Goal: Task Accomplishment & Management: Complete application form

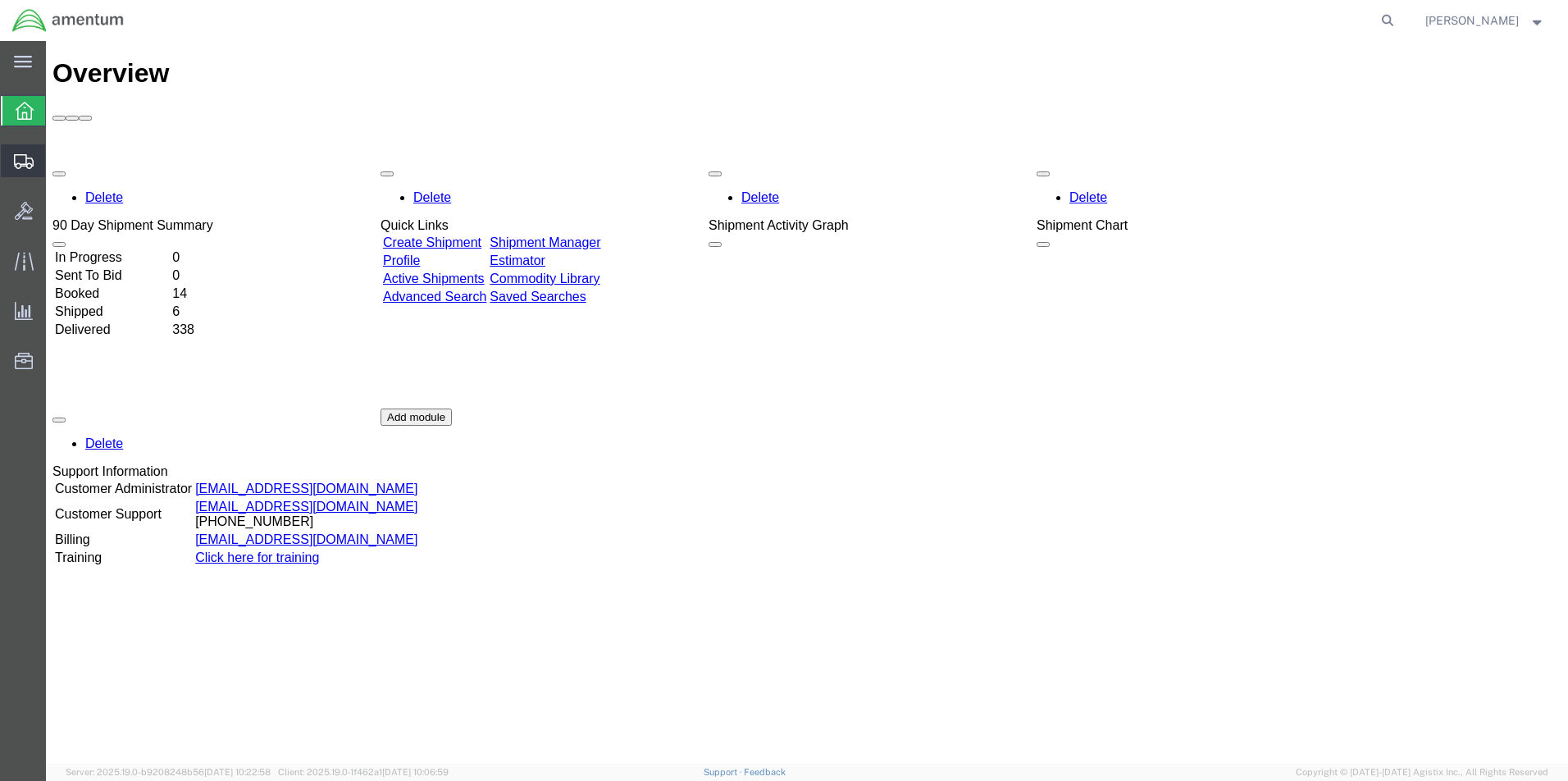
click at [0, 0] on span "Create Shipment" at bounding box center [0, 0] width 0 height 0
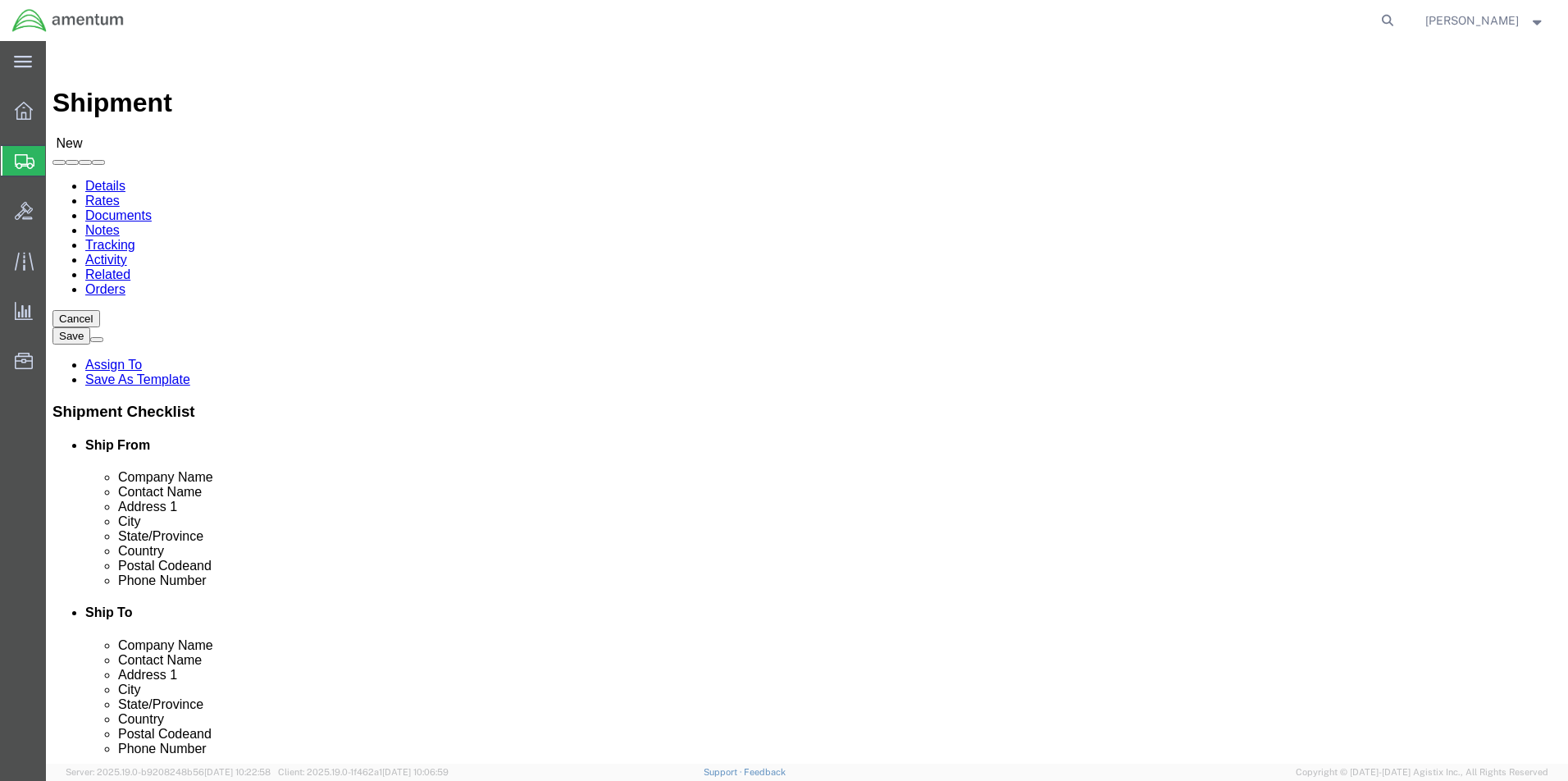
select select
click input "text"
type input "[PERSON_NAME]"
click p "- Amentum - ([PERSON_NAME]***) BLDG [STREET_ADDRESS][PERSON_NAME] Defrenn Army …"
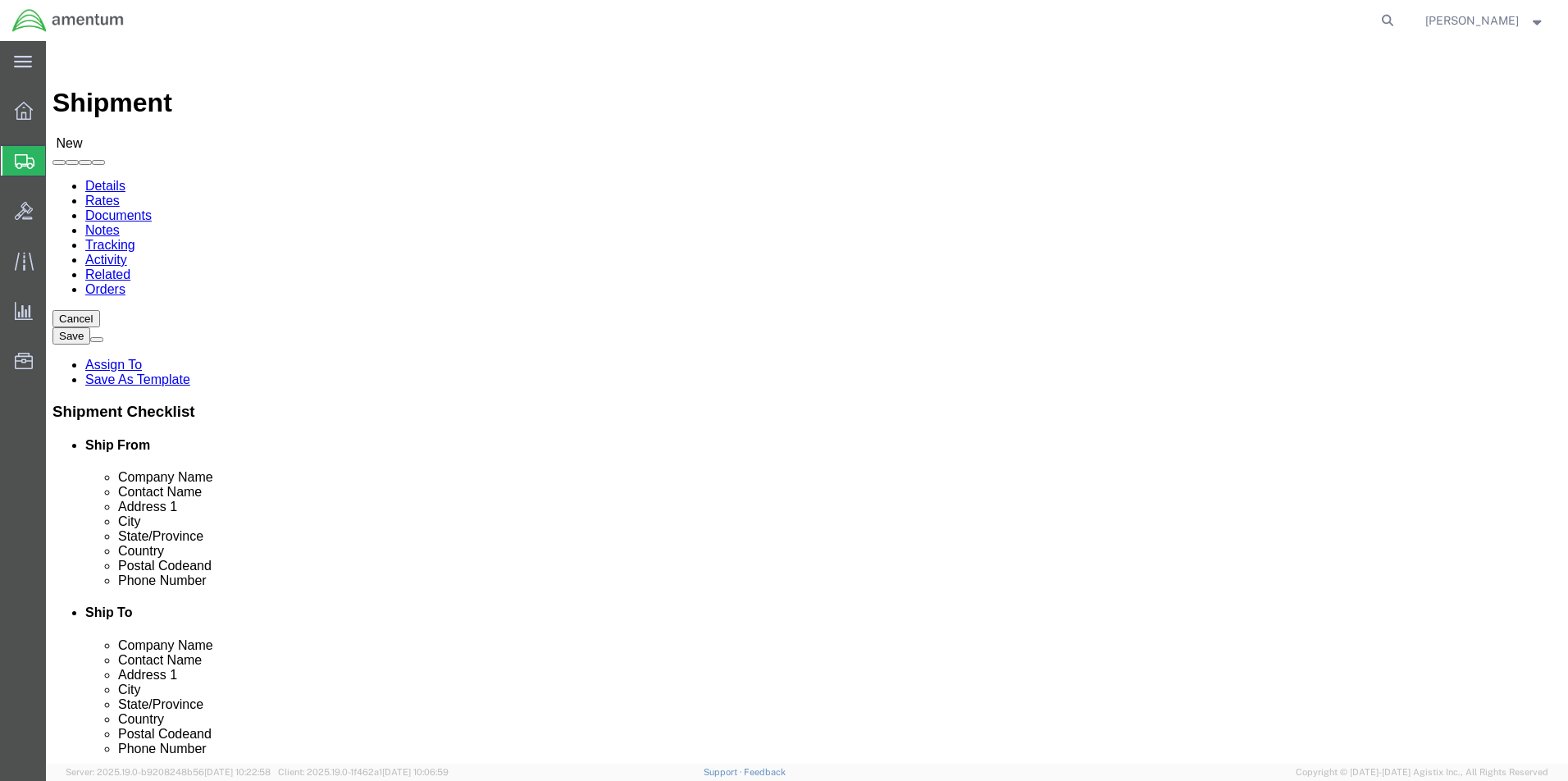
select select "[GEOGRAPHIC_DATA]"
type input "[PERSON_NAME]"
click label "Address 2"
click input "text"
type input "[PERSON_NAME]"
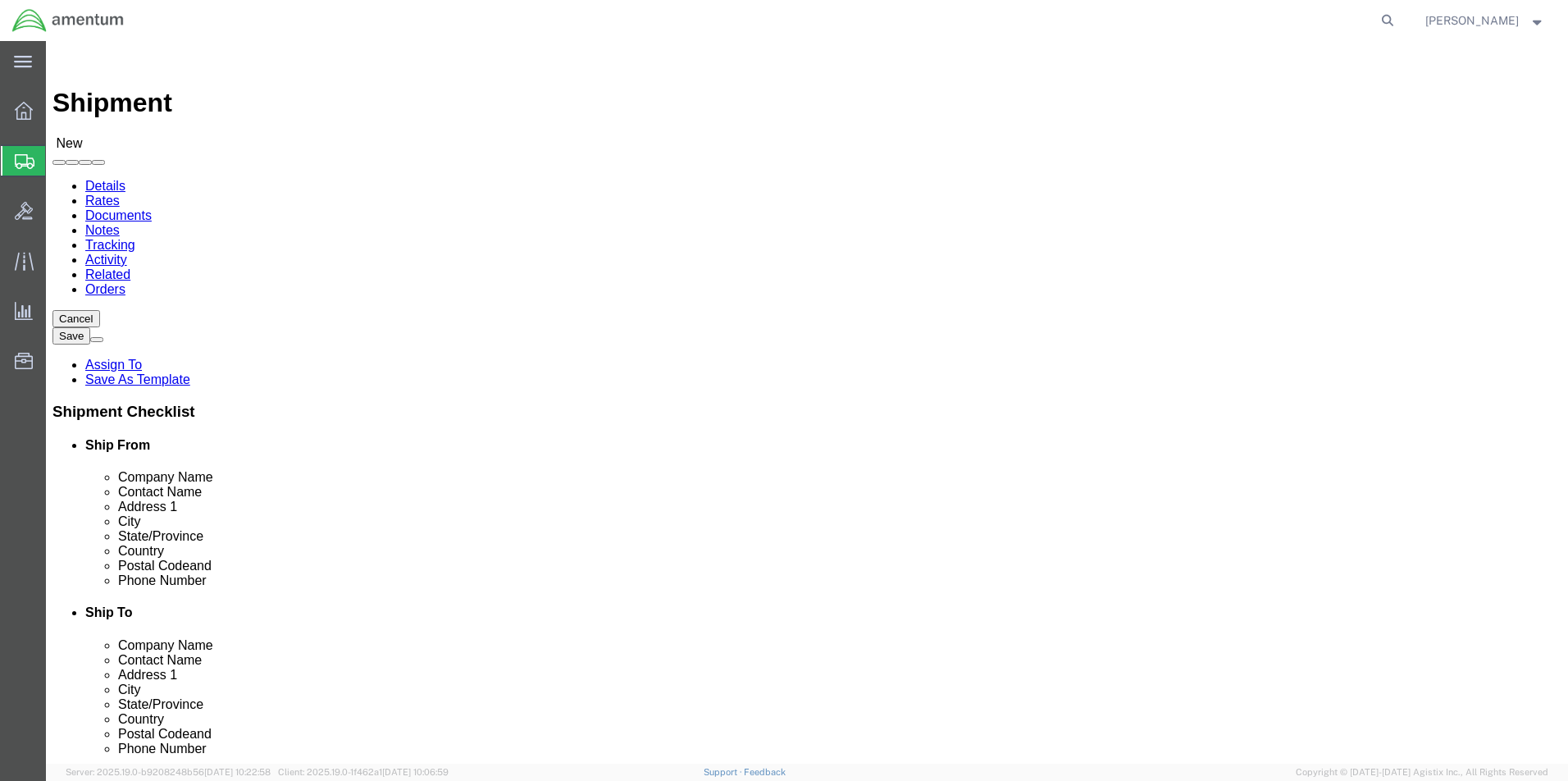
click p "- Amentum - ([PERSON_NAME]/[PERSON_NAME]) BLDG. [STREET_ADDRESS]"
select select "WA"
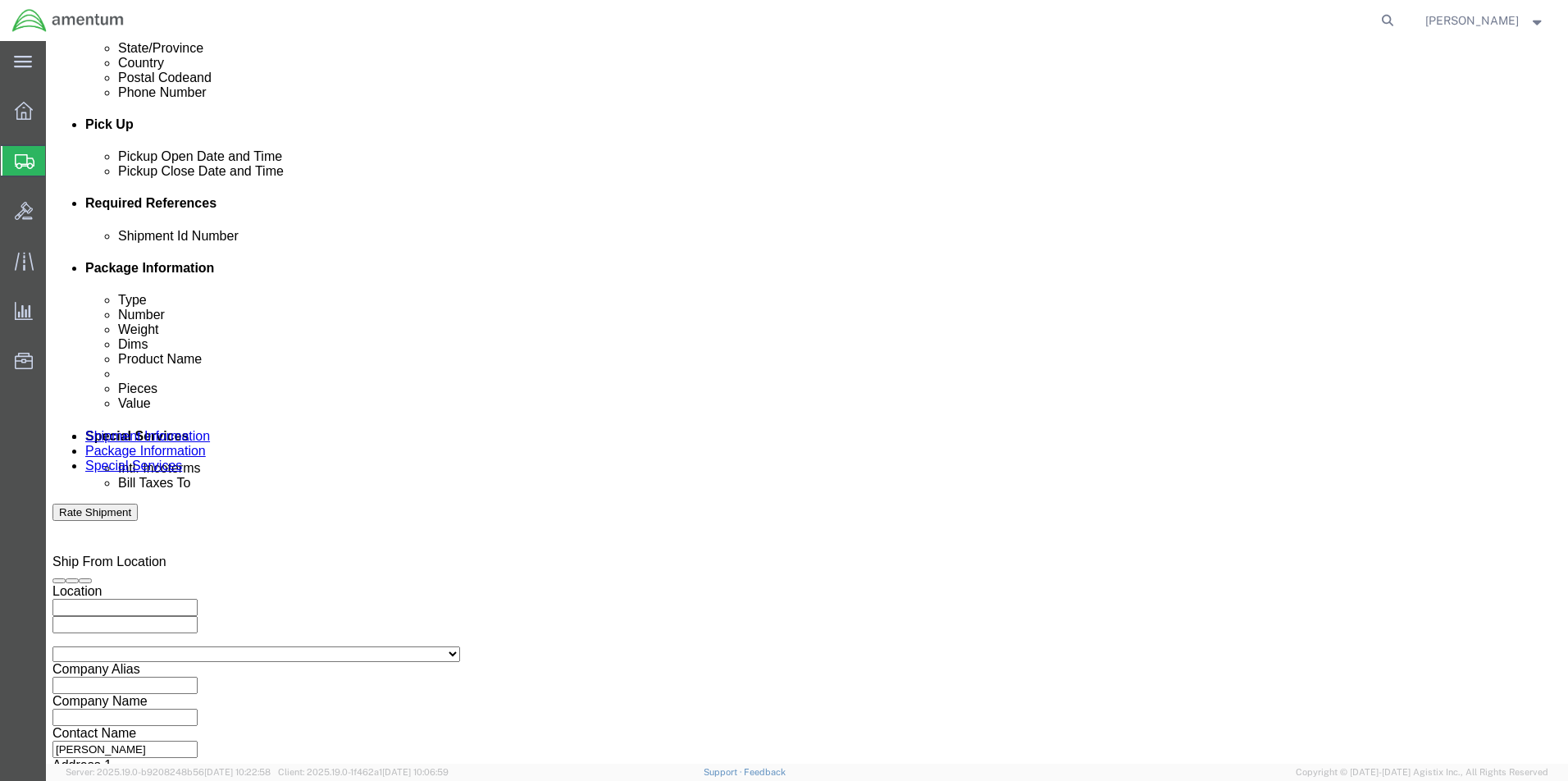
type input "[PERSON_NAME]/[PERSON_NAME]"
click input "text"
paste input "4999.R.2521.BL.BH.01.CAVA.00"
type input "4999.R.2521.BL.BH.01.CAVA.00"
click button "Continue"
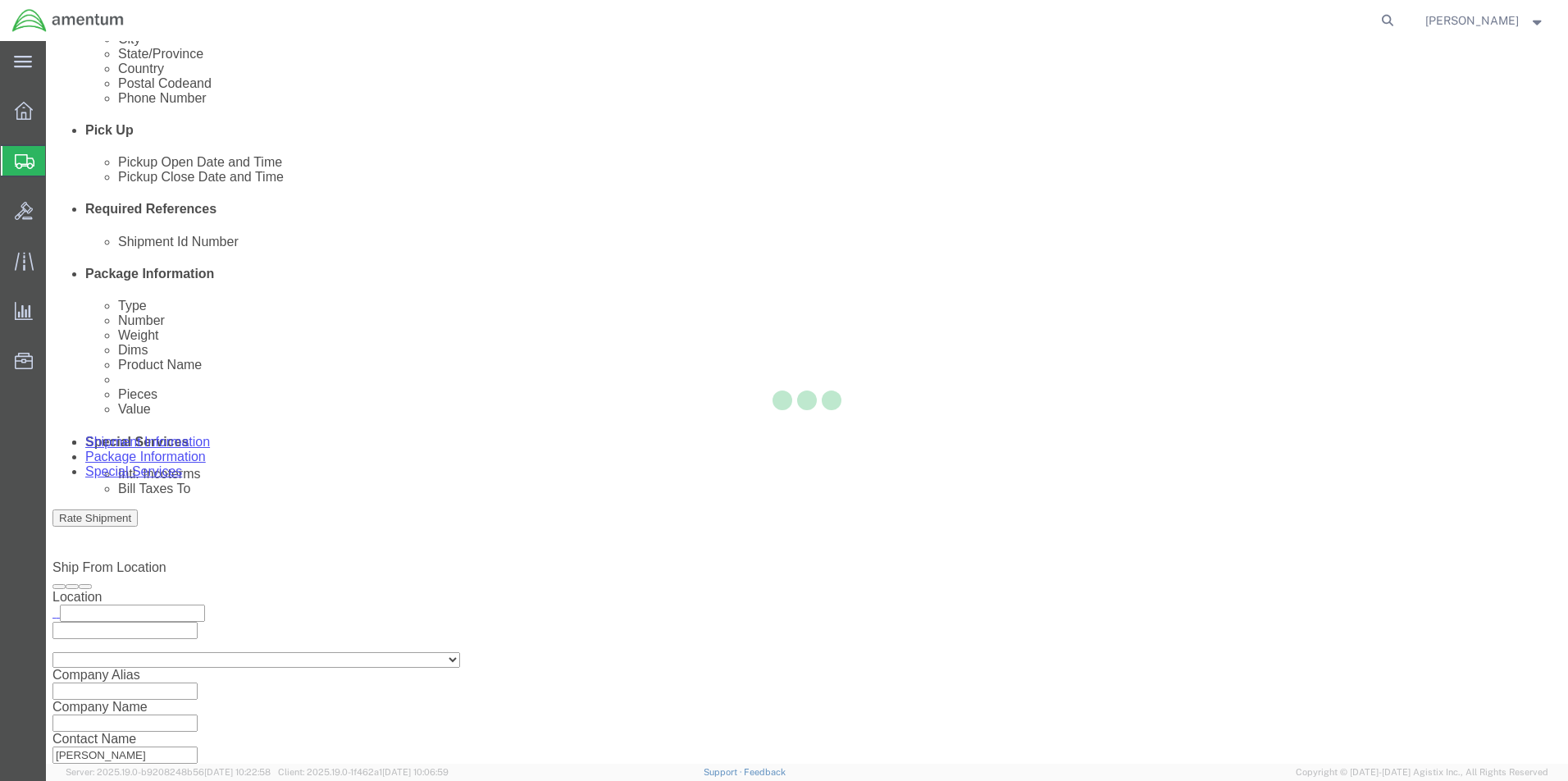
select select "CBOX"
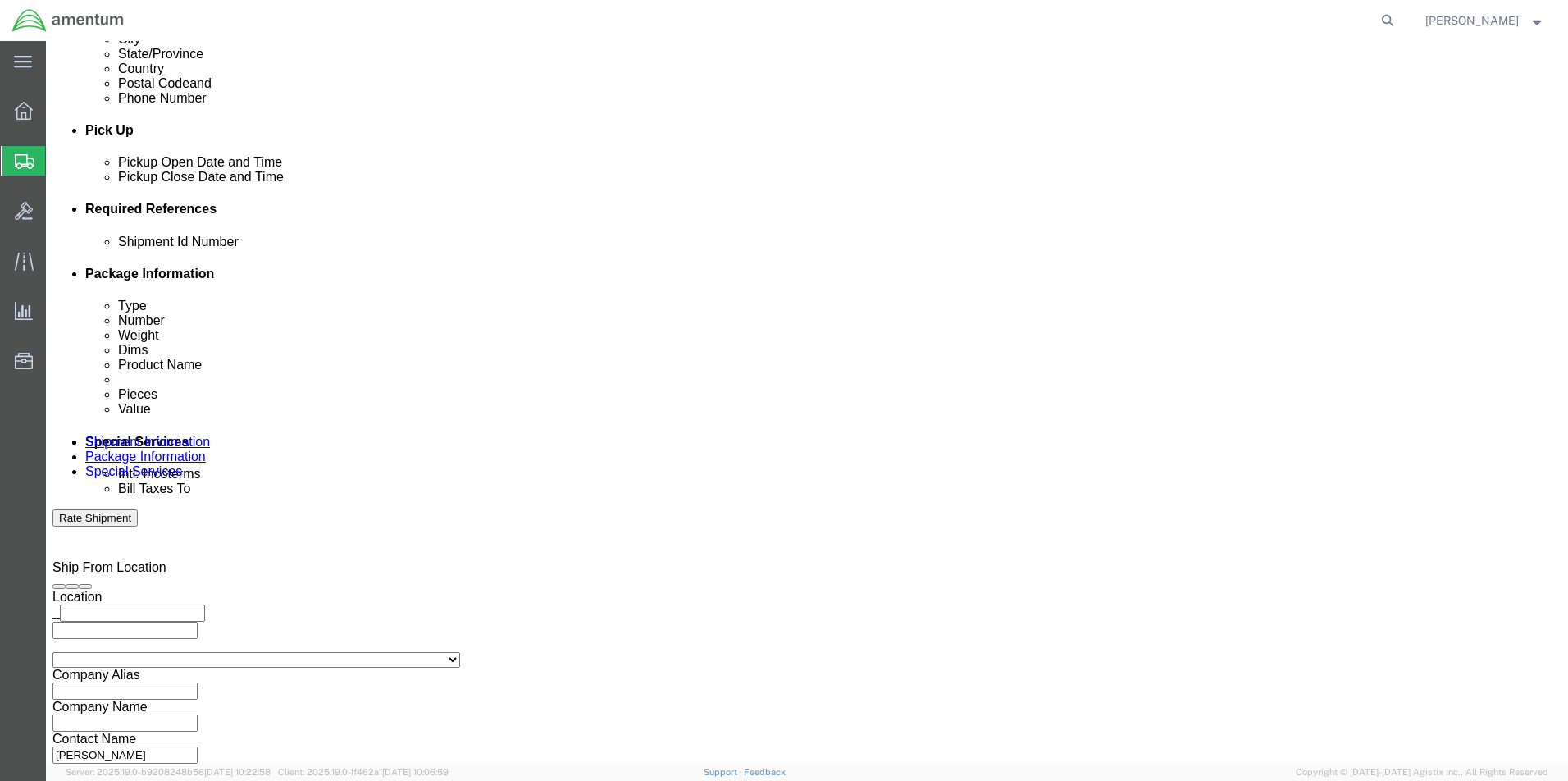
click input "text"
type input "20"
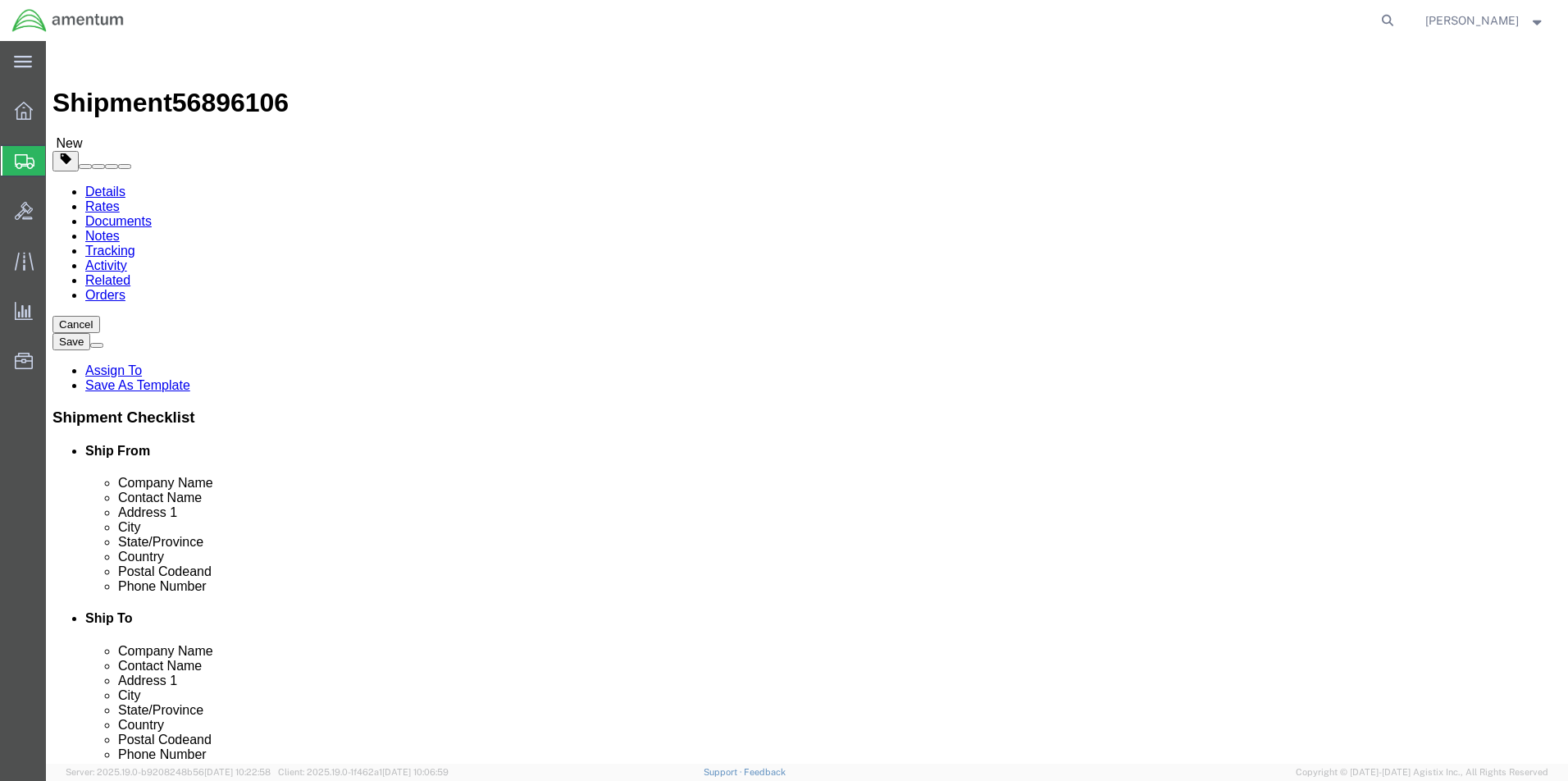
type input "20"
type input "25.0"
click link "Add Content"
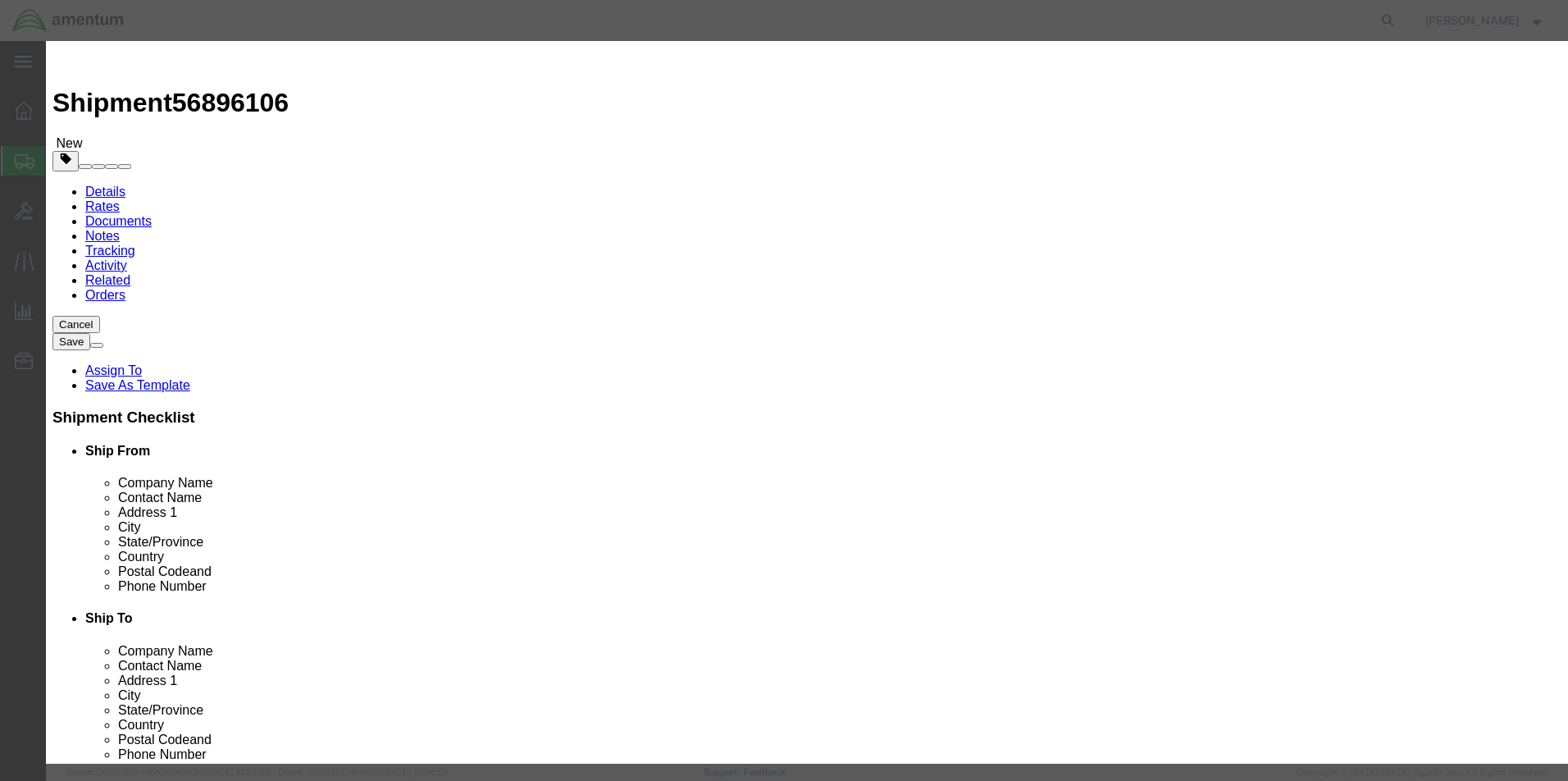
click input "text"
type input "Heat Suppressor"
type input "1"
type input "5000.00"
select select "50"
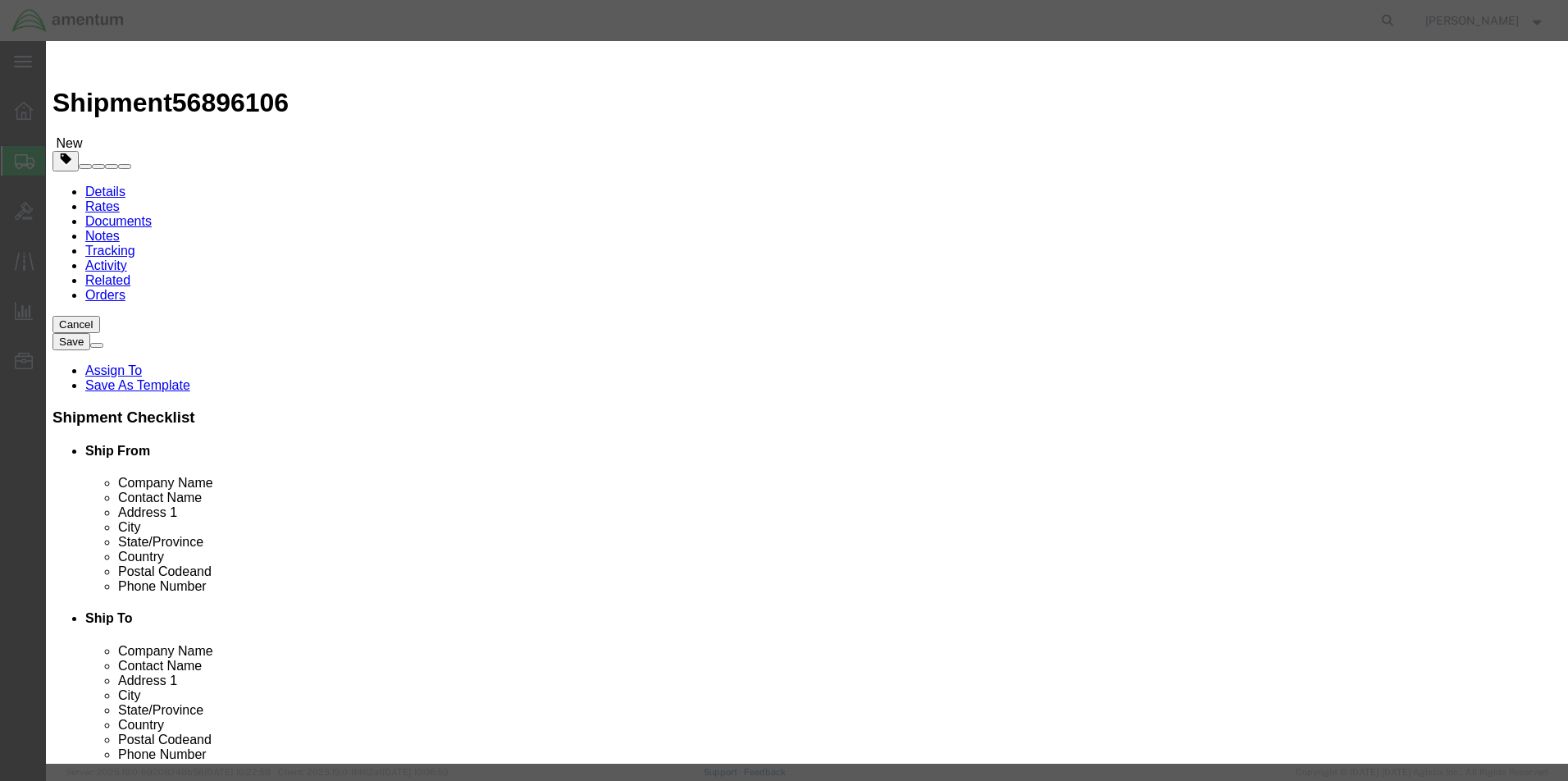
click textarea
type textarea "[PHONE_NUMBER]"
select select "US"
click button "Save & Close"
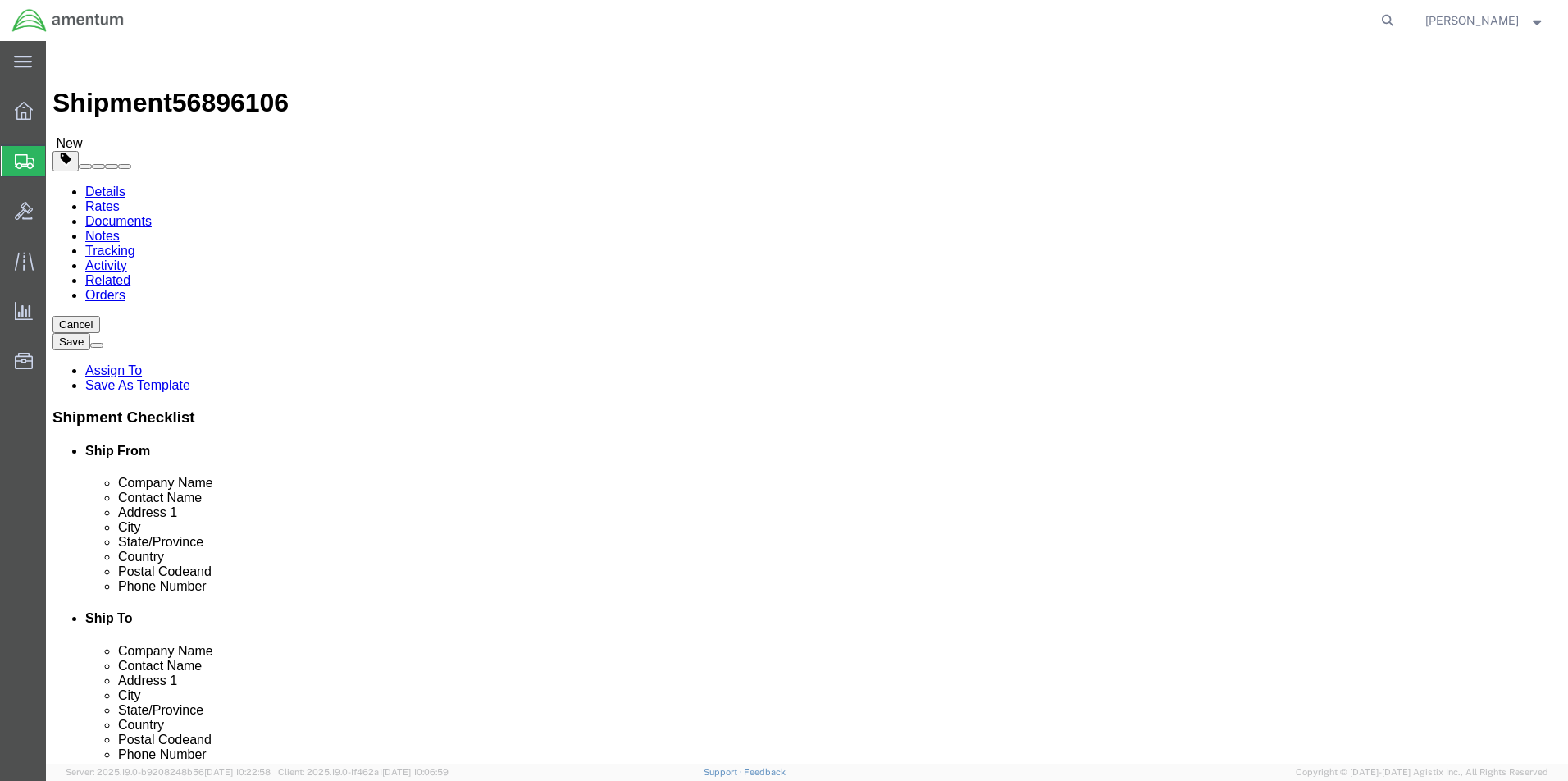
click button "Rate Shipment"
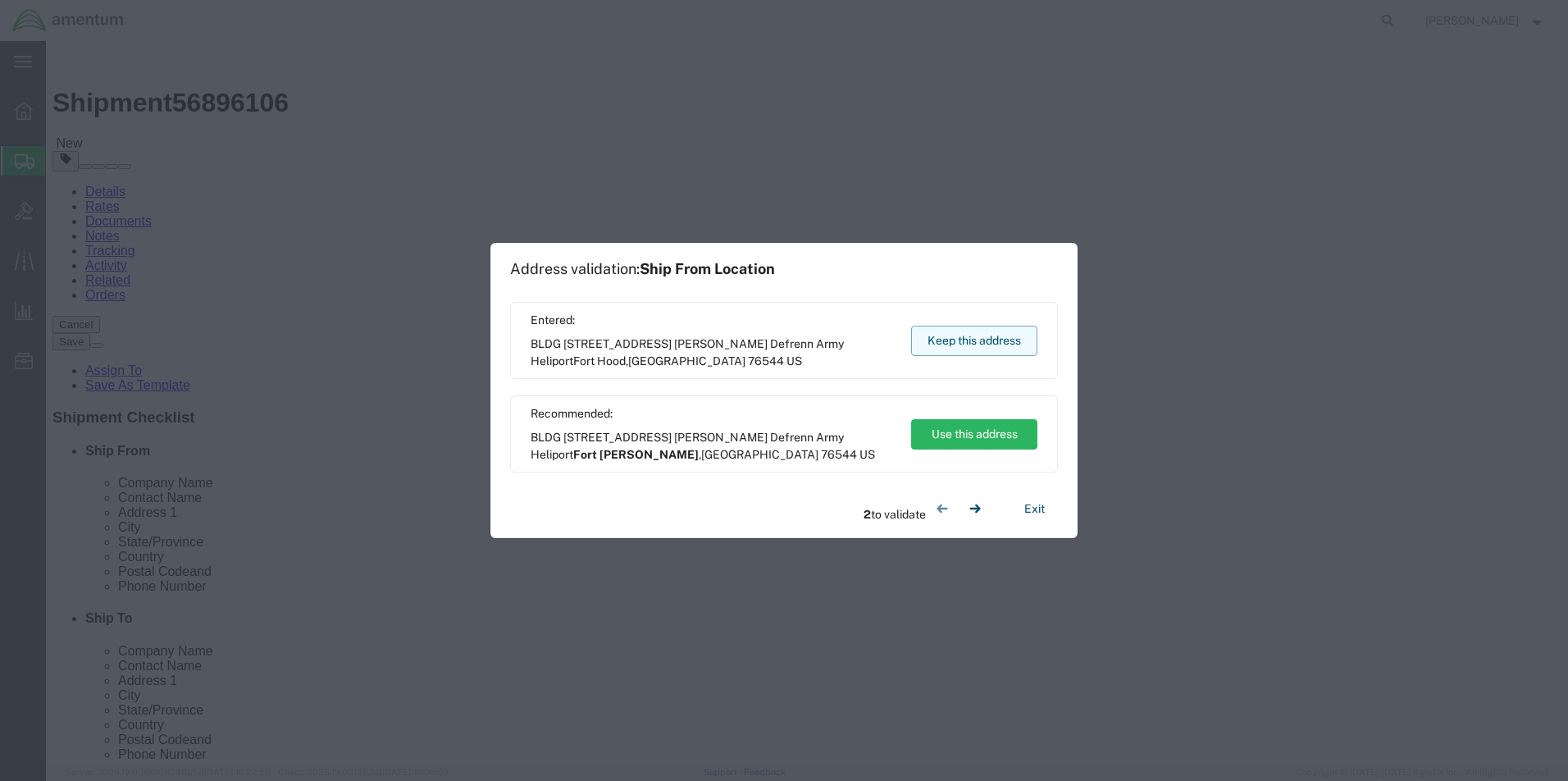
click at [949, 342] on button "Keep this address" at bounding box center [975, 341] width 126 height 30
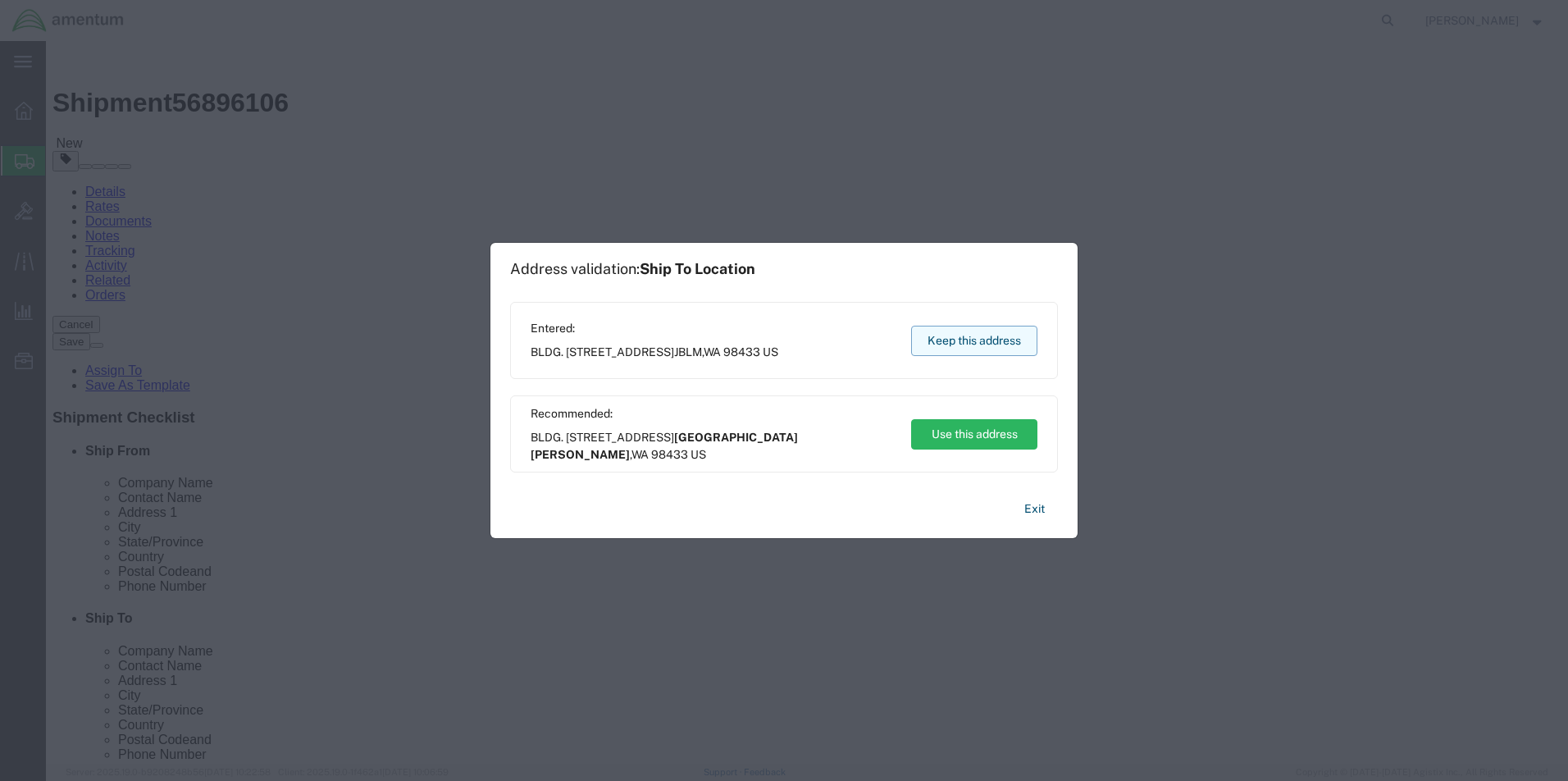
click at [949, 342] on button "Keep this address" at bounding box center [975, 341] width 126 height 30
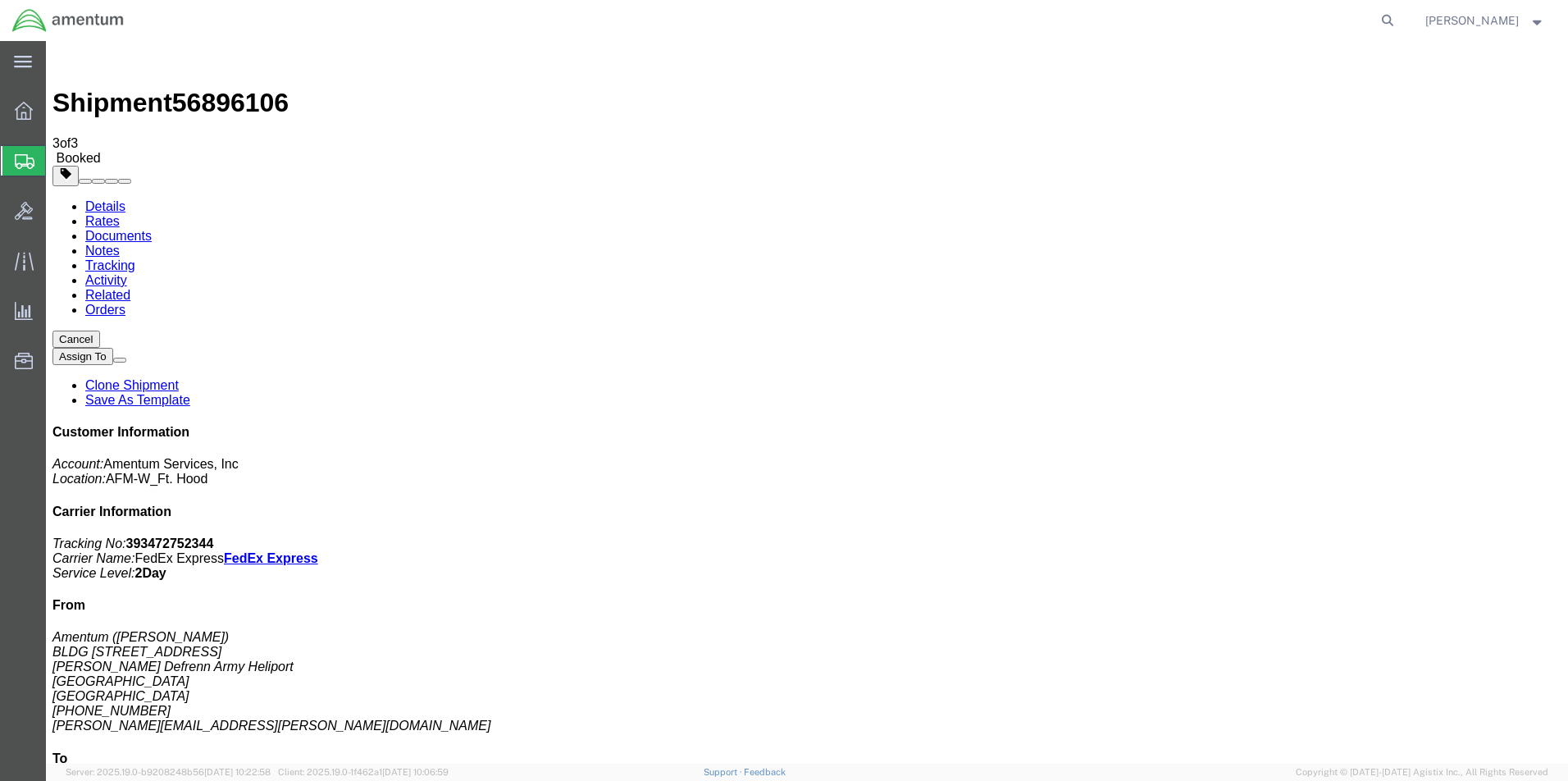
drag, startPoint x: 1271, startPoint y: 251, endPoint x: 1434, endPoint y: 278, distance: 165.2
click at [1435, 537] on p "Tracking No: 393472752344 Carrier Name: FedEx Express FedEx Express Service Lev…" at bounding box center [807, 559] width 1509 height 45
click at [1454, 425] on div "Customer Information Account: Amentum Services, Inc Location: AFM-W_Ft. Hood Ca…" at bounding box center [807, 717] width 1509 height 585
click at [1267, 425] on div "Customer Information Account: Amentum Services, Inc Location: AFM-W_Ft. Hood Ca…" at bounding box center [807, 717] width 1509 height 585
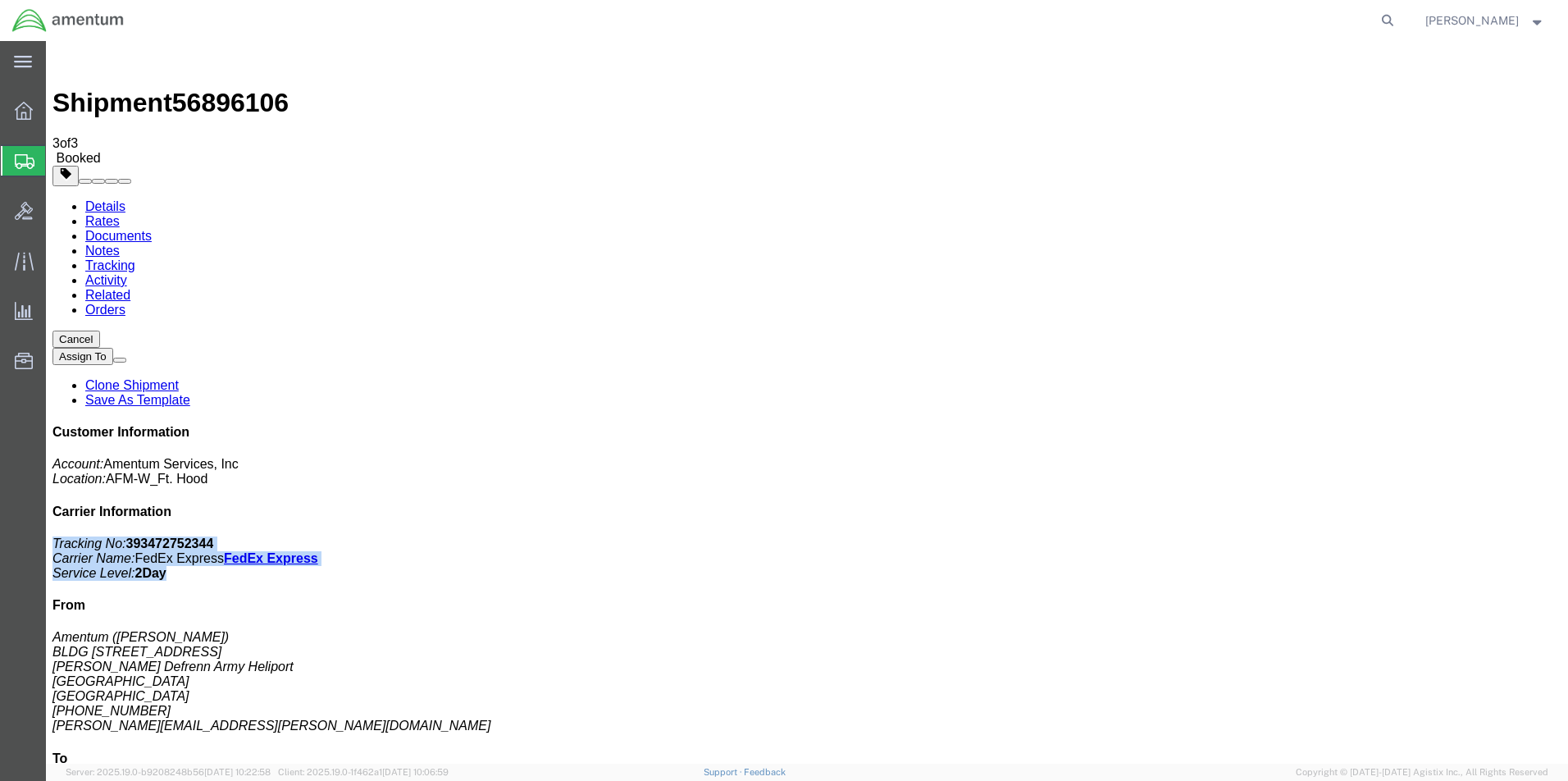
click at [1267, 425] on div "Customer Information Account: Amentum Services, Inc Location: AFM-W_Ft. Hood Ca…" at bounding box center [807, 717] width 1509 height 585
drag, startPoint x: 1444, startPoint y: 273, endPoint x: 1264, endPoint y: 245, distance: 182.2
click at [1264, 425] on div "Customer Information Account: Amentum Services, Inc Location: AFM-W_Ft. Hood Ca…" at bounding box center [807, 717] width 1509 height 585
